Goal: Check status

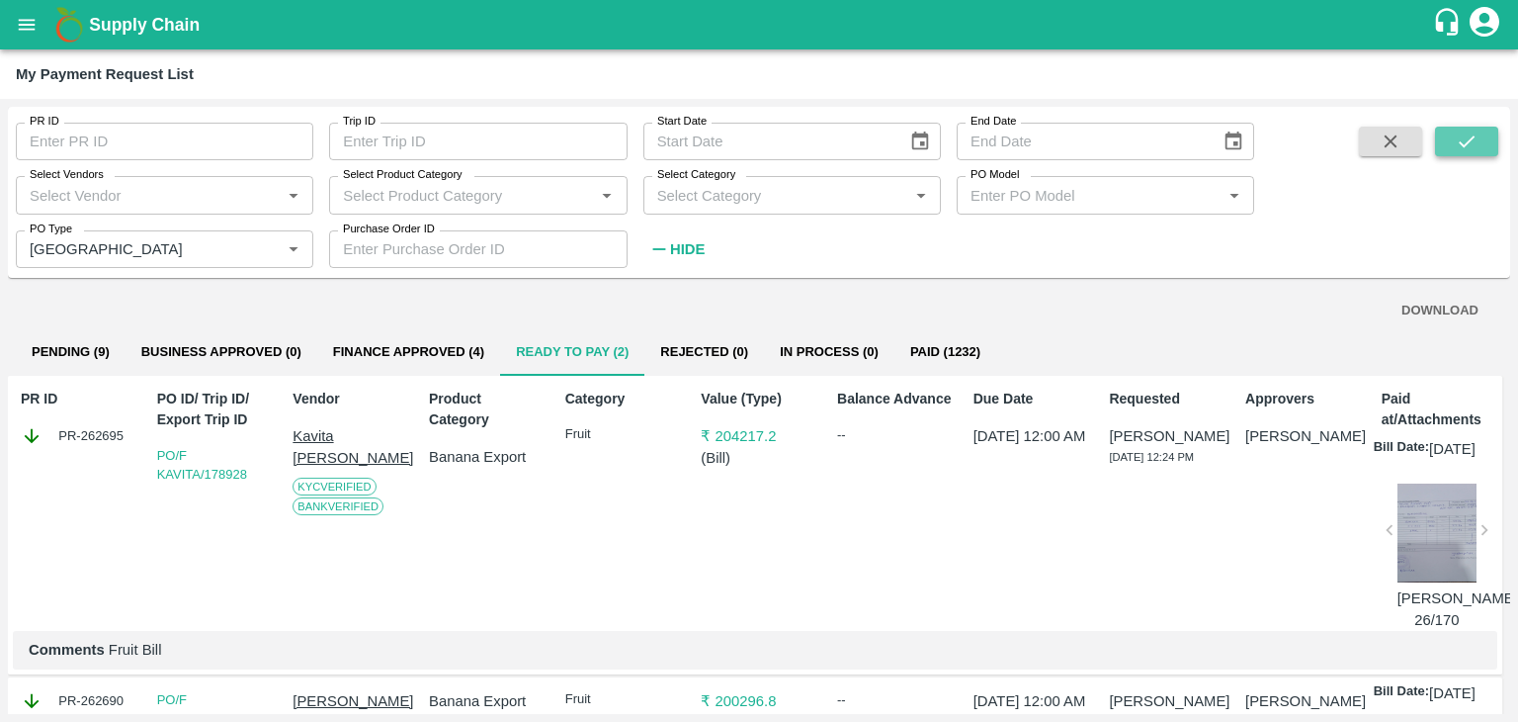
click at [1475, 137] on icon "submit" at bounding box center [1467, 141] width 22 height 22
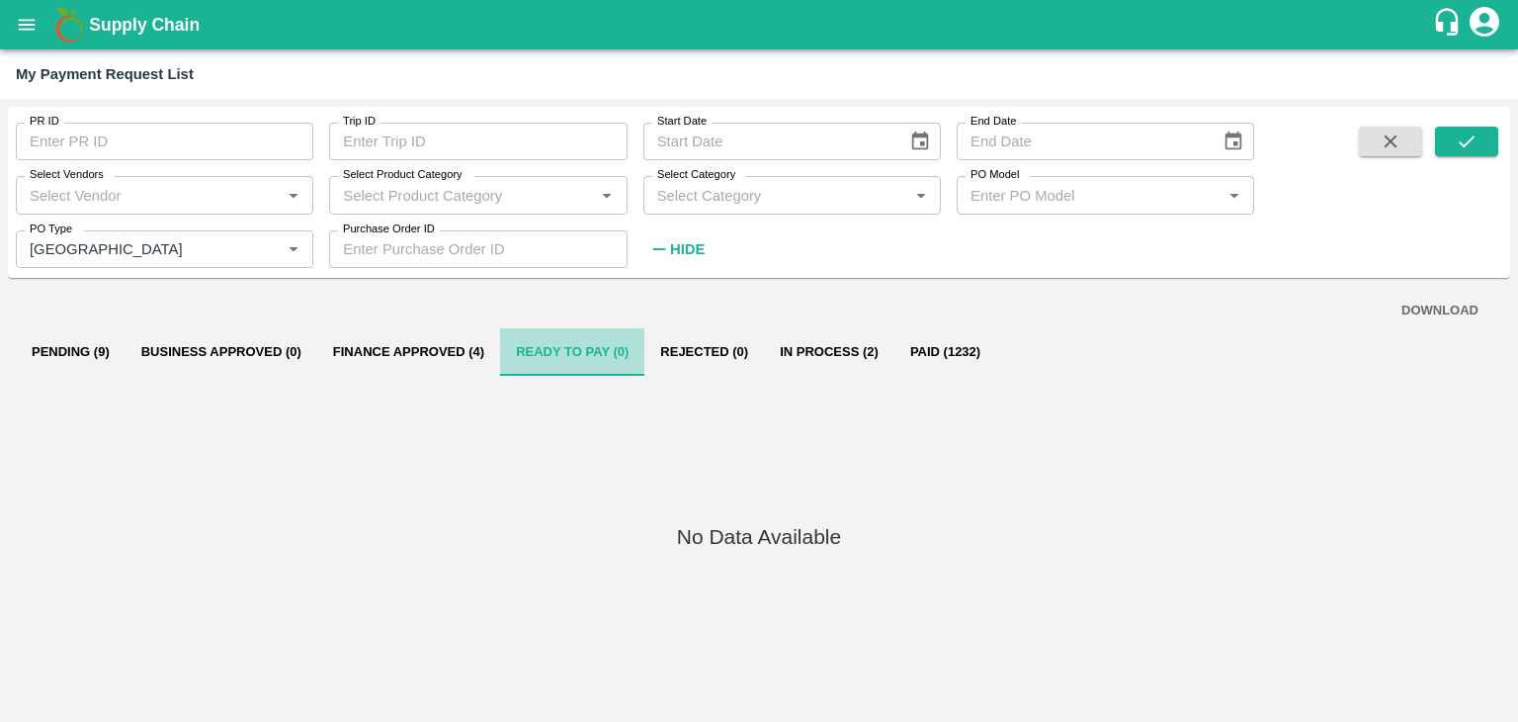
click at [500, 349] on button "Ready To Pay (0)" at bounding box center [572, 351] width 144 height 47
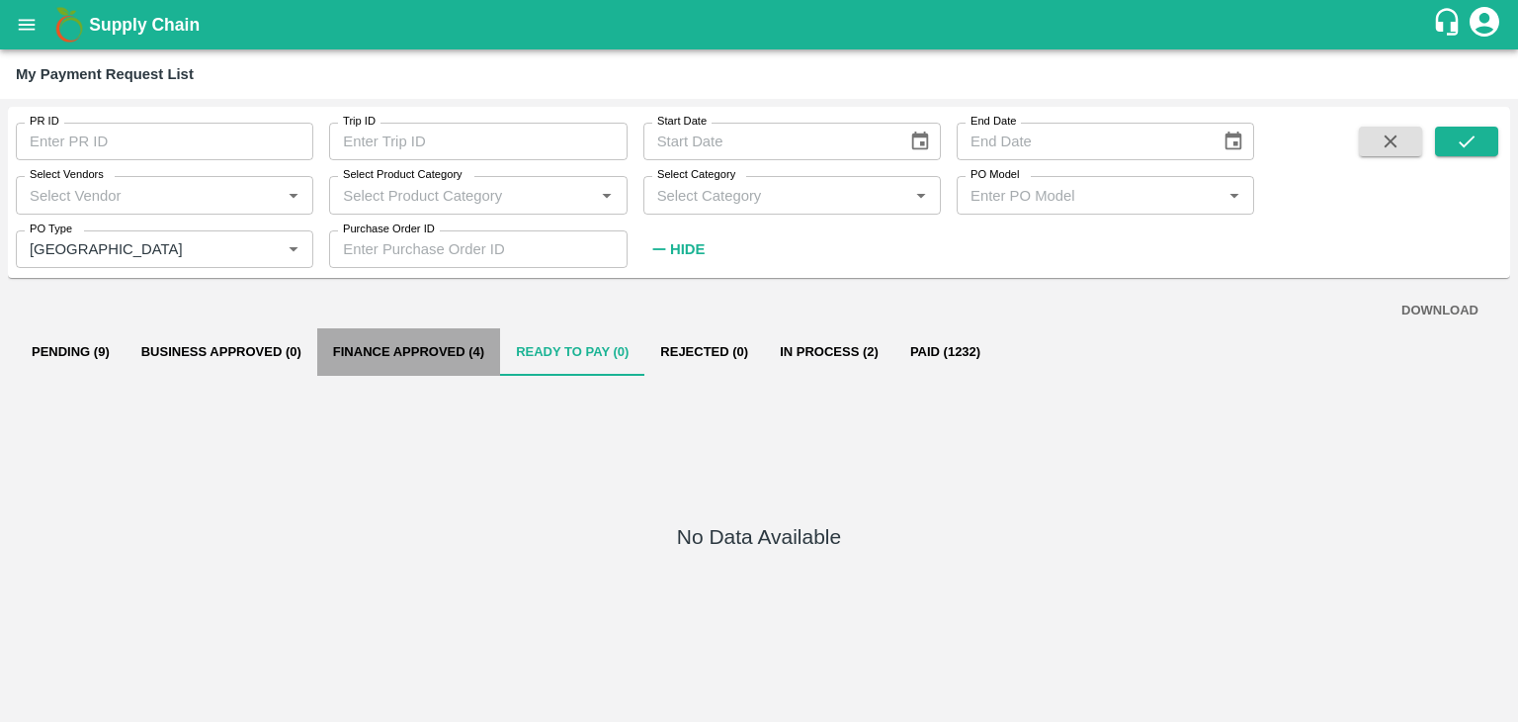
click at [431, 352] on button "Finance Approved (4)" at bounding box center [408, 351] width 183 height 47
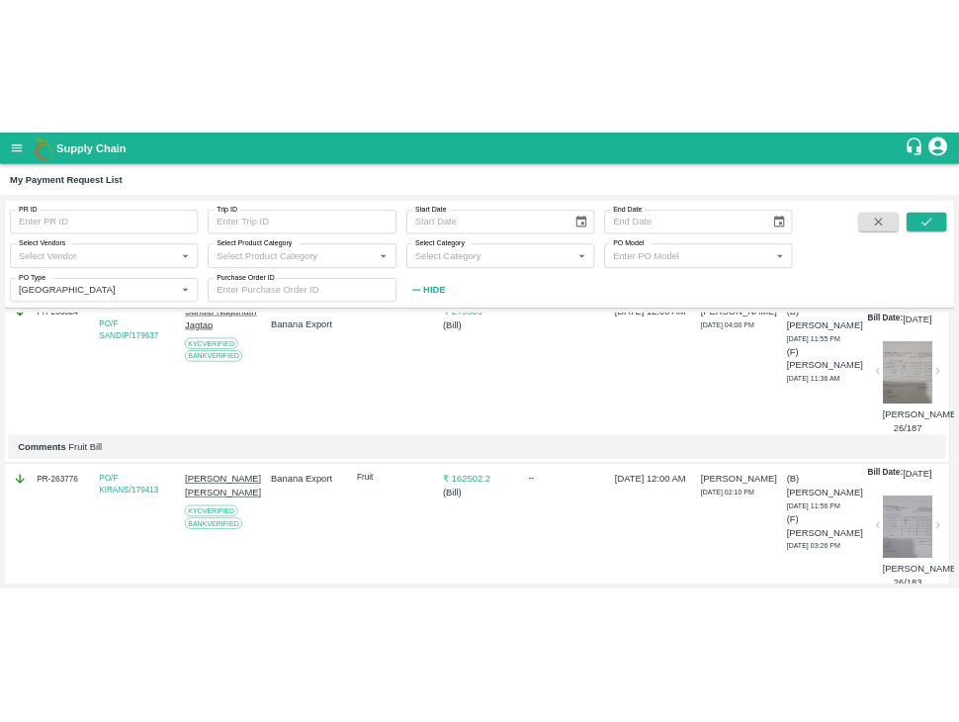
scroll to position [154, 0]
